Goal: Transaction & Acquisition: Purchase product/service

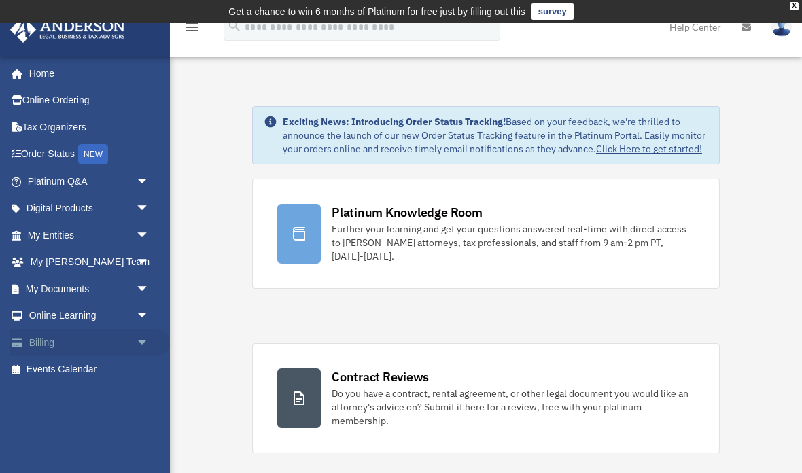
click at [52, 340] on link "Billing arrow_drop_down" at bounding box center [90, 342] width 160 height 27
click at [127, 335] on link "Billing arrow_drop_down" at bounding box center [90, 342] width 160 height 27
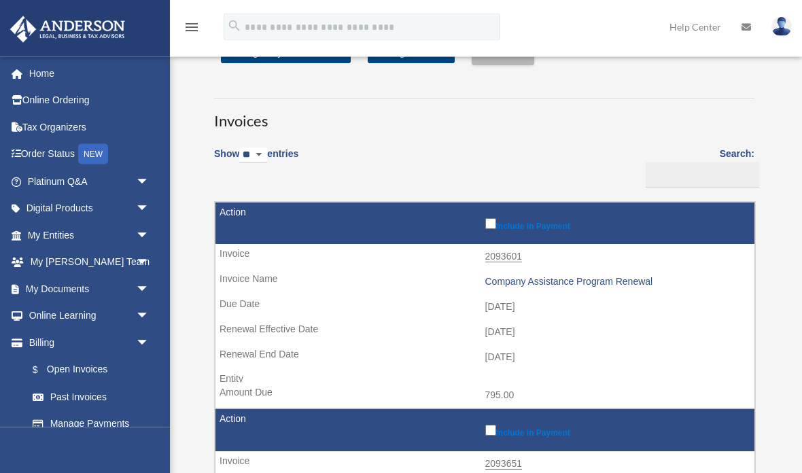
scroll to position [66, 0]
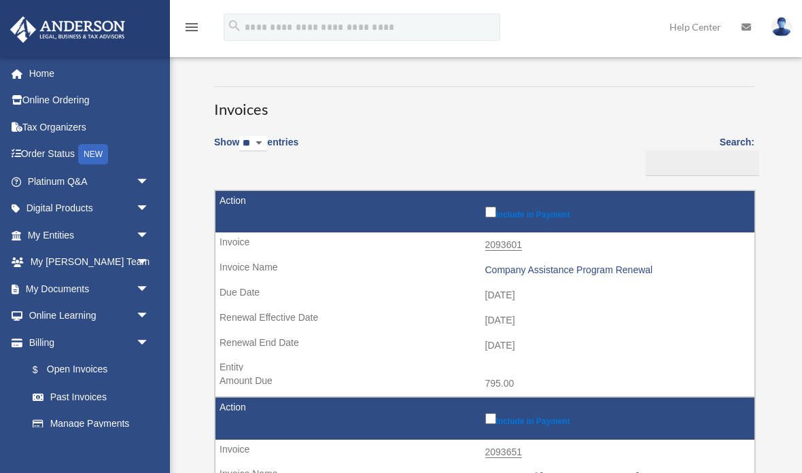
click at [493, 197] on td "Include in Payment" at bounding box center [484, 212] width 539 height 42
click at [487, 204] on label "Include in Payment" at bounding box center [616, 212] width 263 height 16
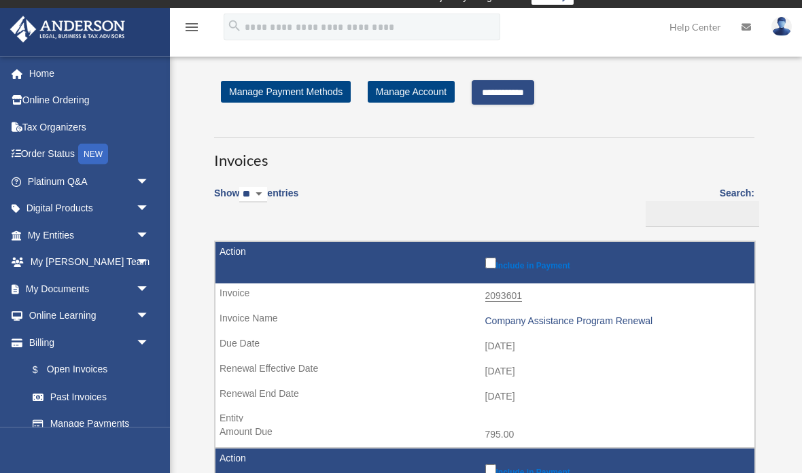
scroll to position [0, 0]
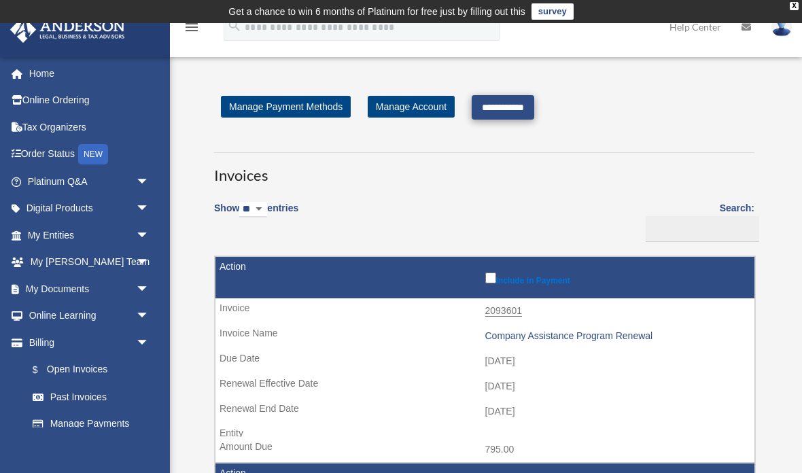
click at [505, 111] on input "**********" at bounding box center [503, 107] width 63 height 24
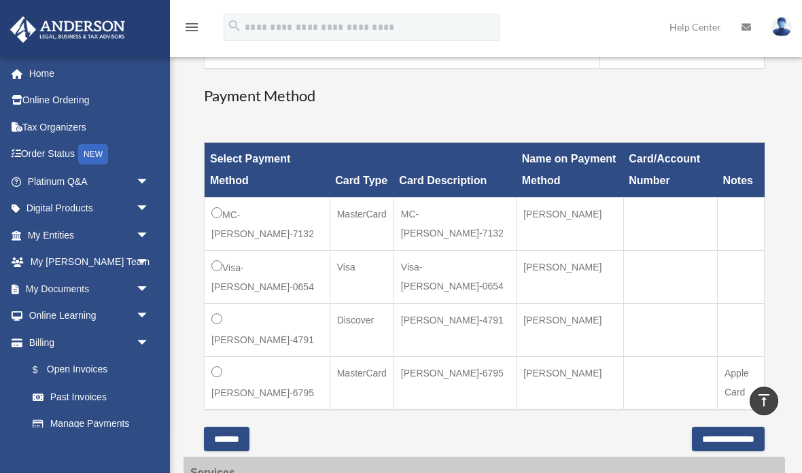
scroll to position [345, 0]
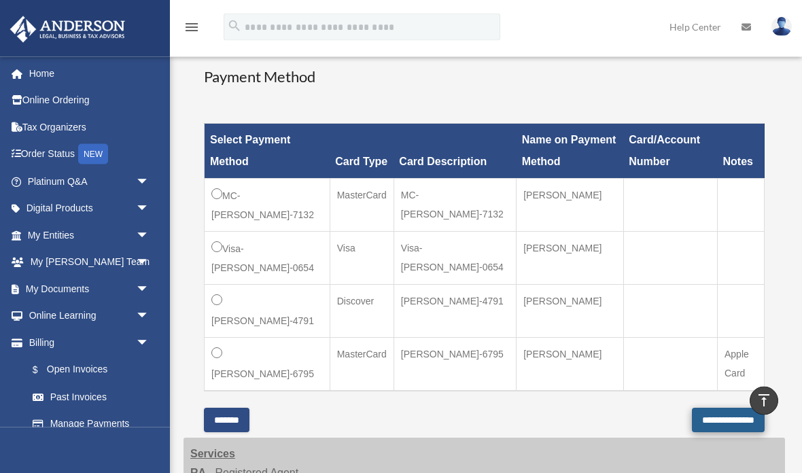
click at [712, 409] on input "**********" at bounding box center [728, 421] width 73 height 24
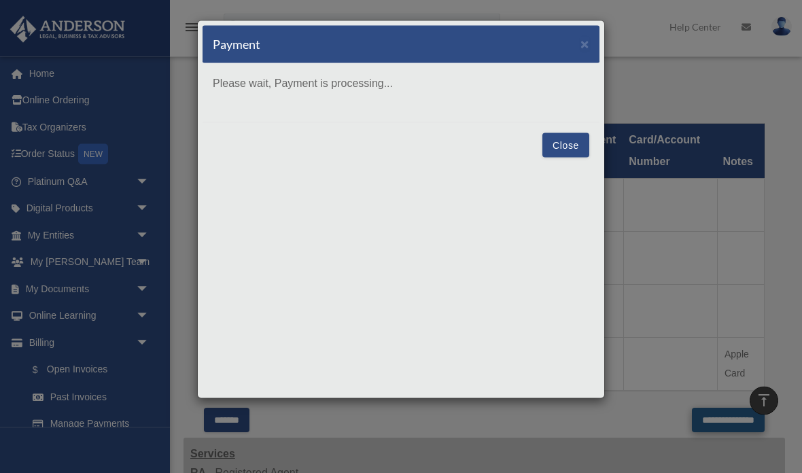
scroll to position [345, 0]
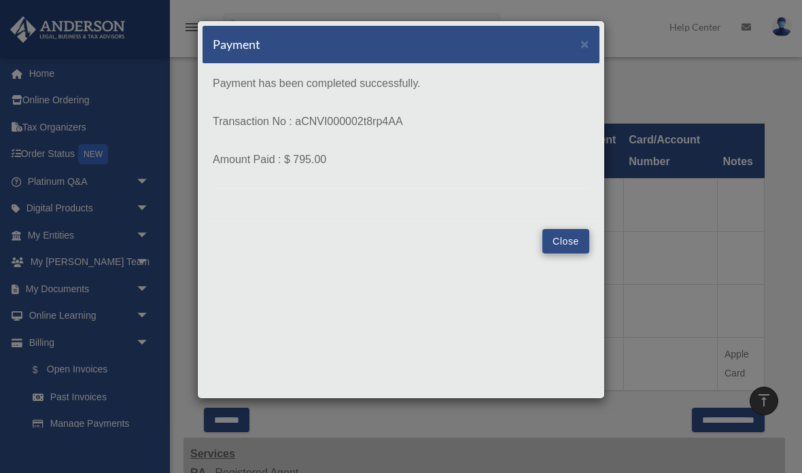
click at [577, 234] on button "Close" at bounding box center [565, 241] width 47 height 24
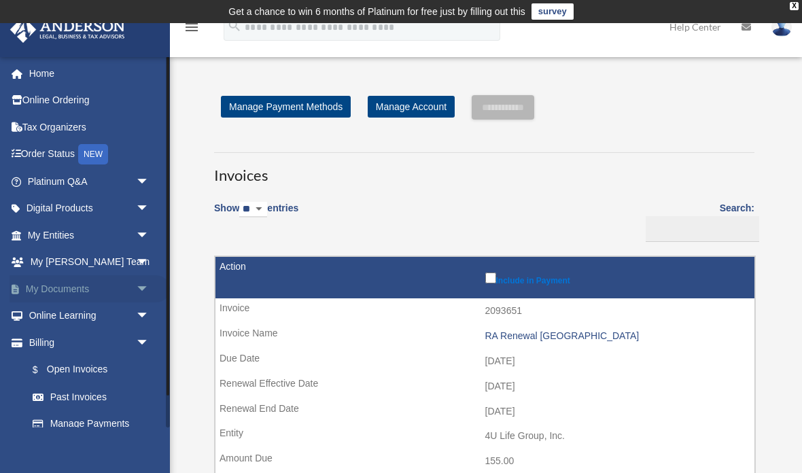
click at [47, 281] on link "My Documents arrow_drop_down" at bounding box center [90, 288] width 160 height 27
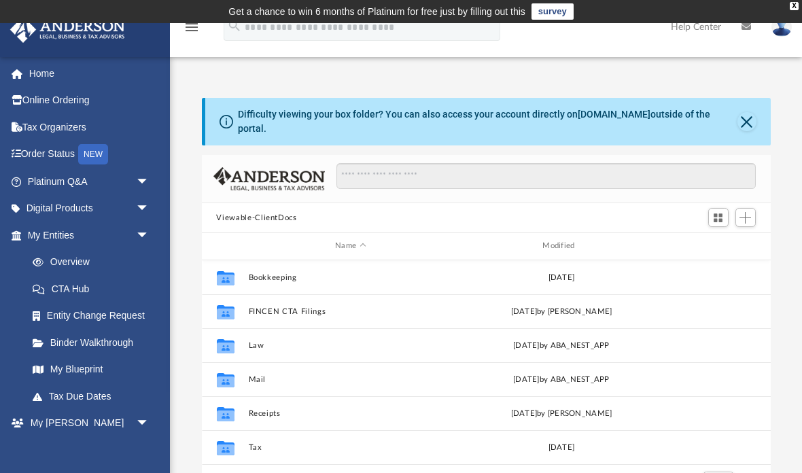
scroll to position [1, 1]
